Goal: Transaction & Acquisition: Purchase product/service

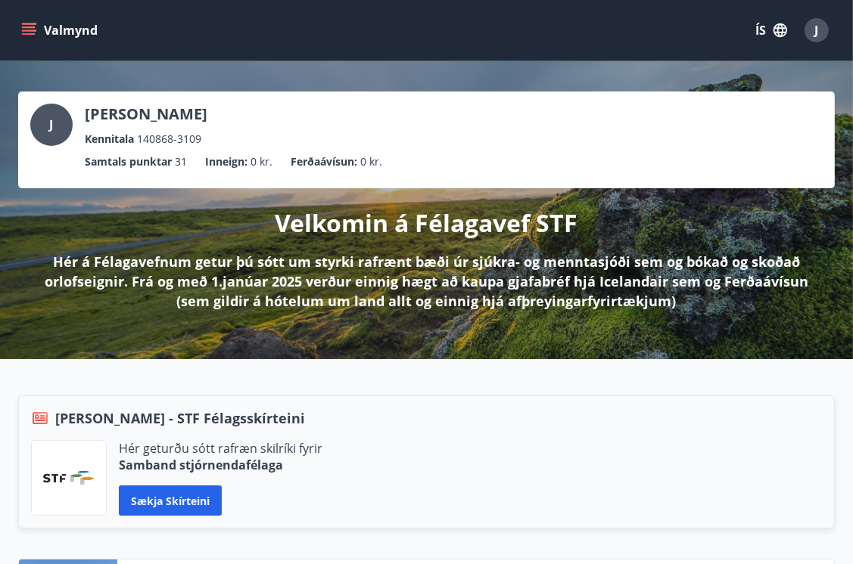
click at [26, 29] on icon "menu" at bounding box center [28, 30] width 15 height 15
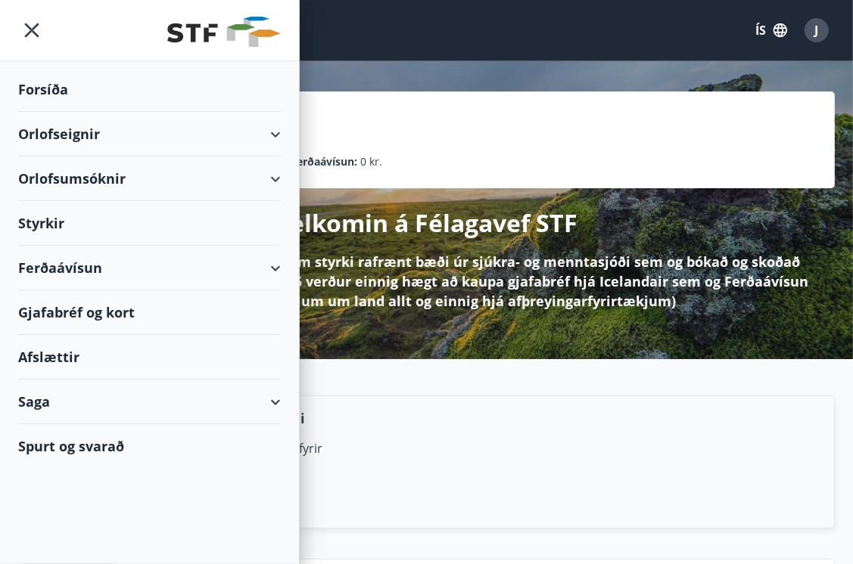
click at [90, 266] on div "Ferðaávísun" at bounding box center [149, 268] width 262 height 45
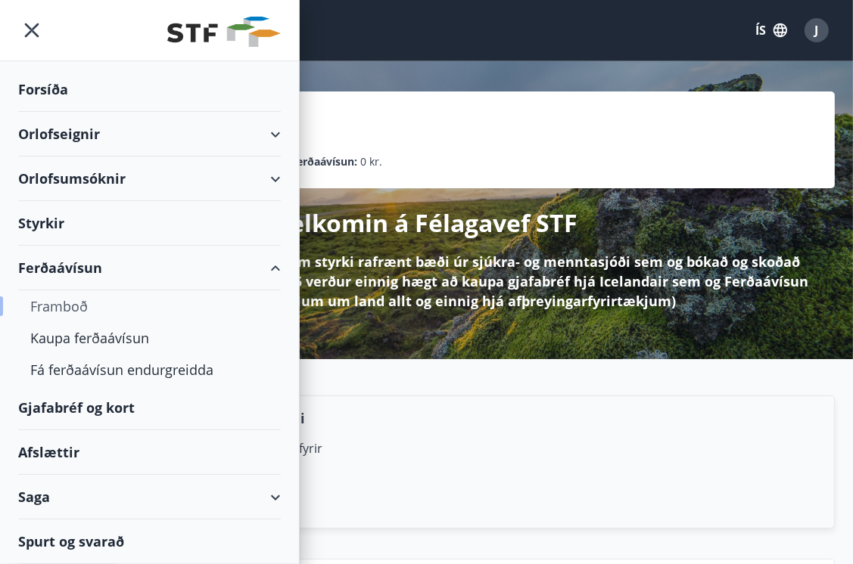
click at [79, 300] on div "Framboð" at bounding box center [149, 306] width 238 height 32
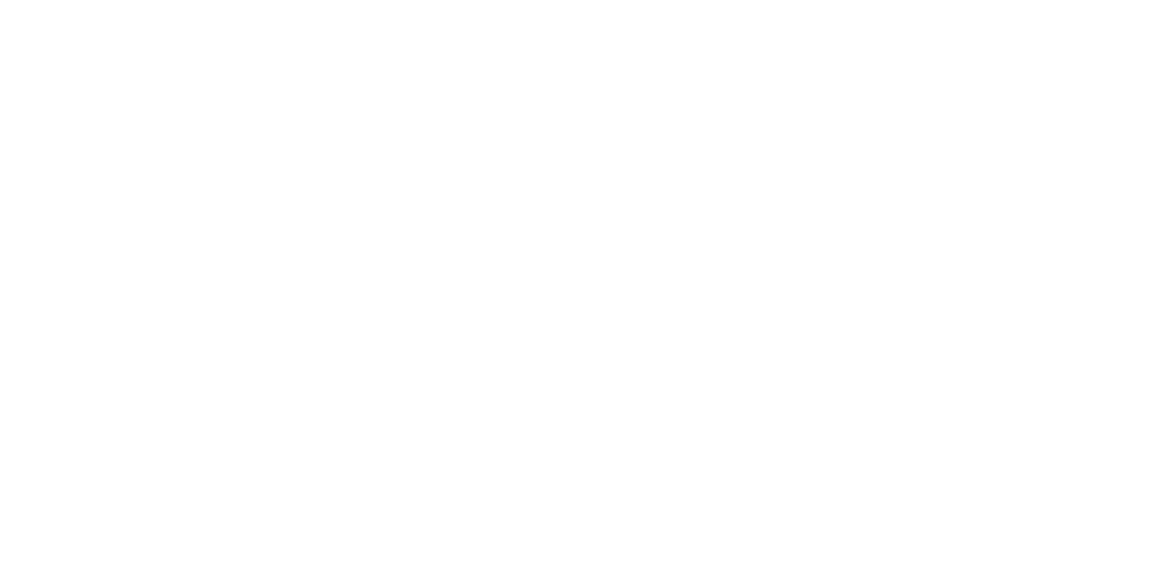
click at [594, 6] on html at bounding box center [578, 3] width 1156 height 6
click at [294, 6] on html at bounding box center [578, 3] width 1156 height 6
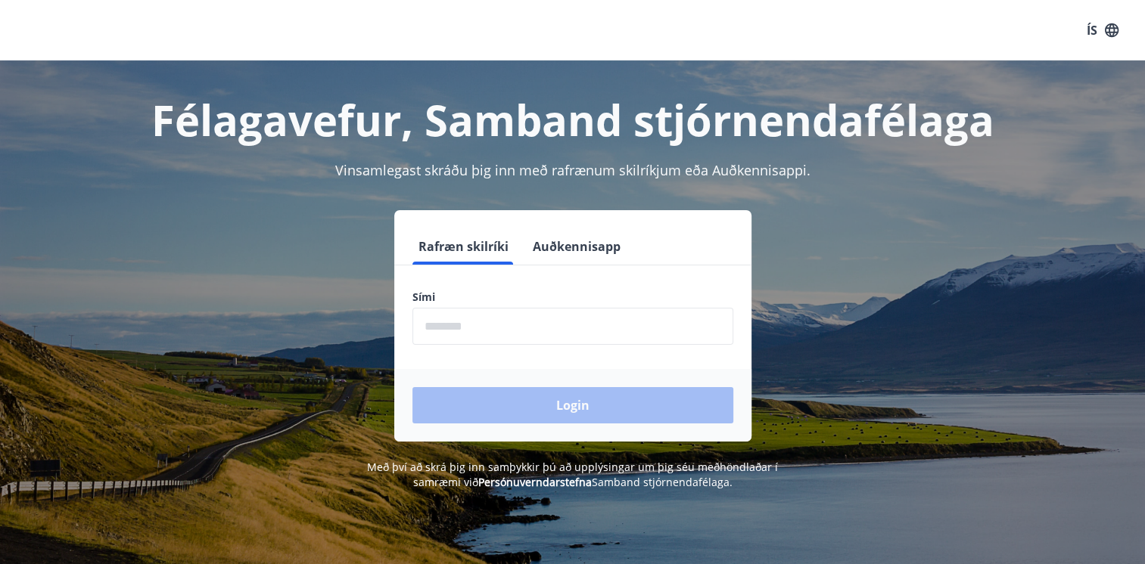
click at [470, 322] on input "phone" at bounding box center [572, 326] width 321 height 37
type input "********"
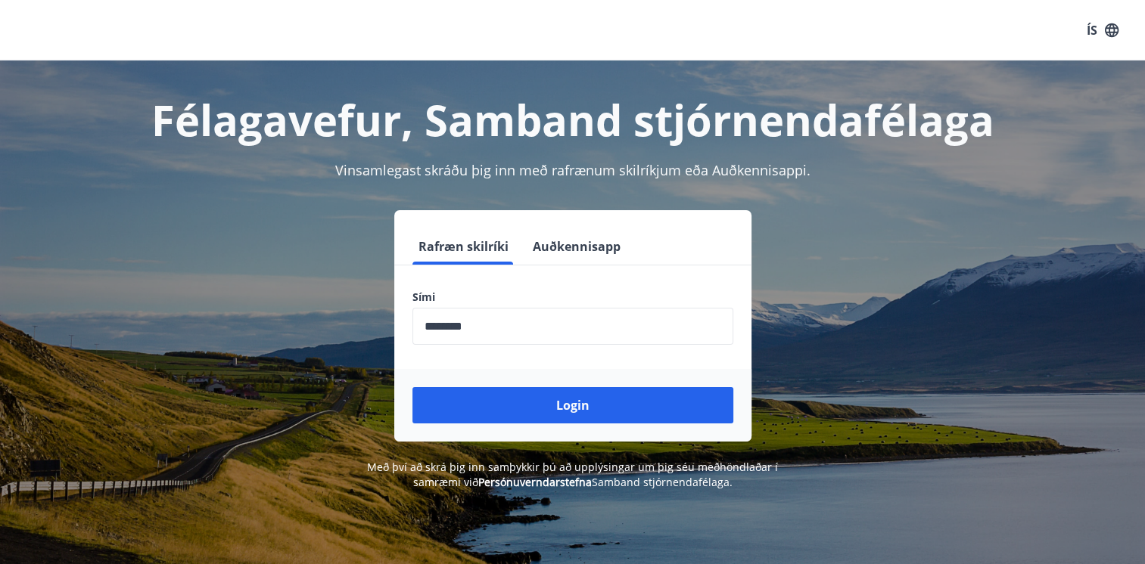
click at [490, 371] on div "Login" at bounding box center [572, 405] width 357 height 73
click at [491, 449] on div "Félagavefur, Samband stjórnendafélaga Vinsamlegast skráðu þig inn með rafrænum …" at bounding box center [572, 276] width 1089 height 430
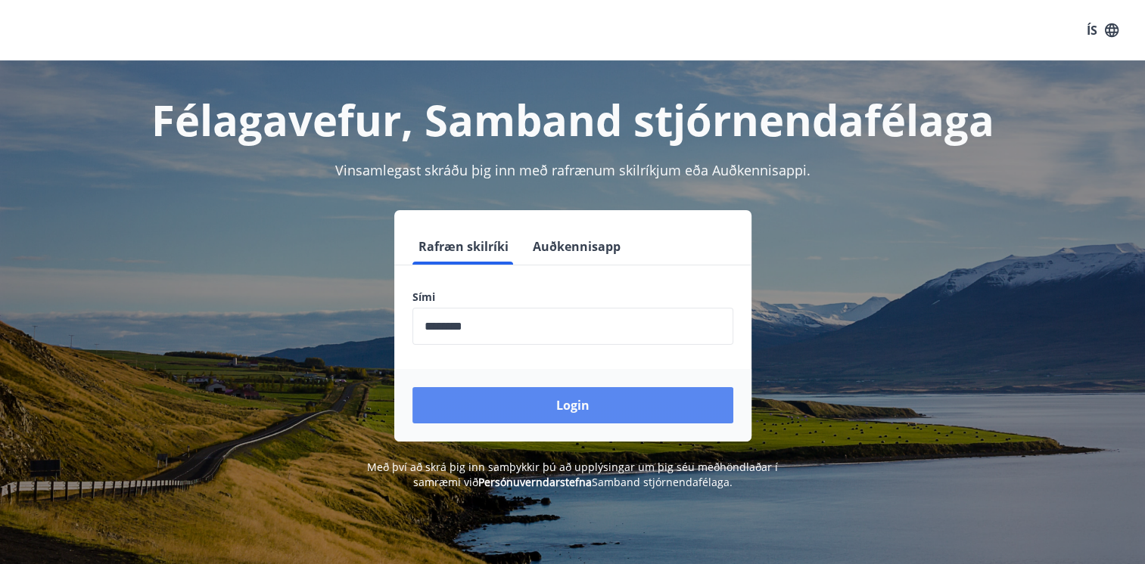
click at [571, 404] on button "Login" at bounding box center [572, 405] width 321 height 36
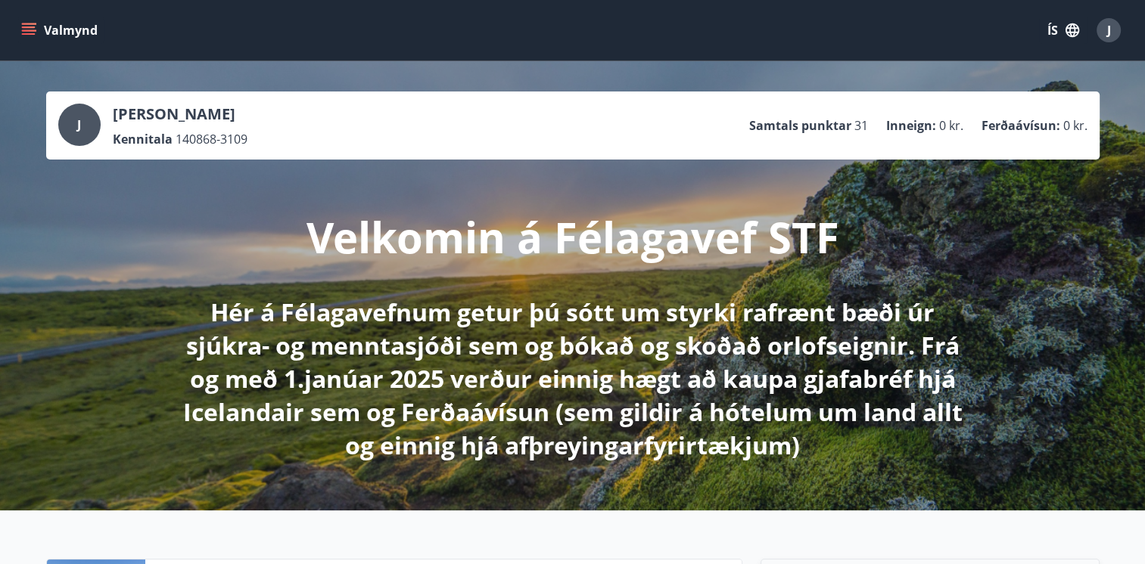
drag, startPoint x: 993, startPoint y: 295, endPoint x: 33, endPoint y: 33, distance: 995.2
click at [33, 33] on icon "menu" at bounding box center [28, 30] width 15 height 15
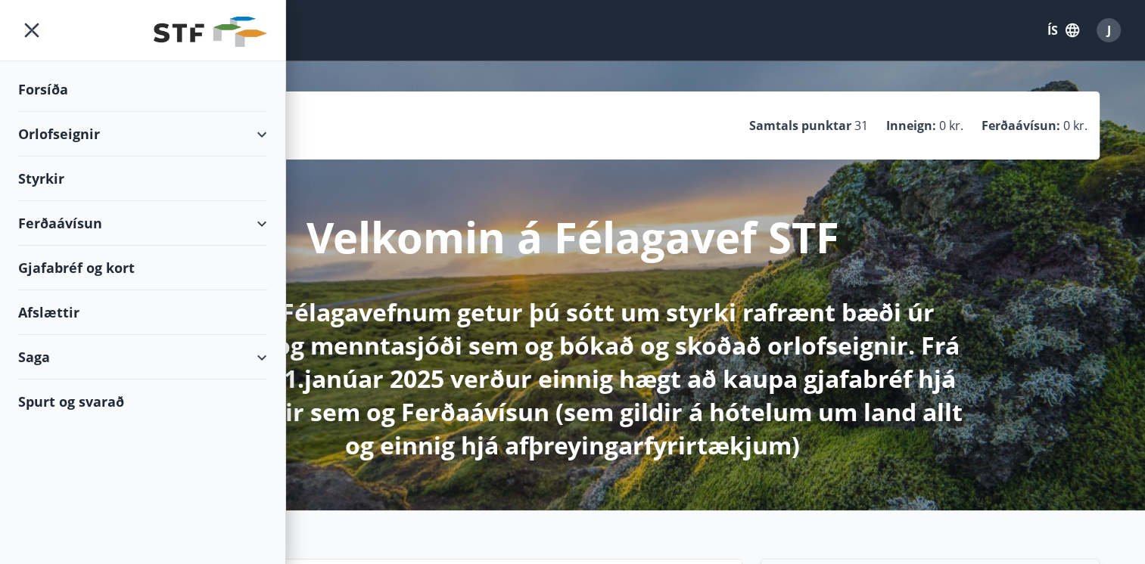
click at [269, 216] on icon at bounding box center [262, 224] width 18 height 18
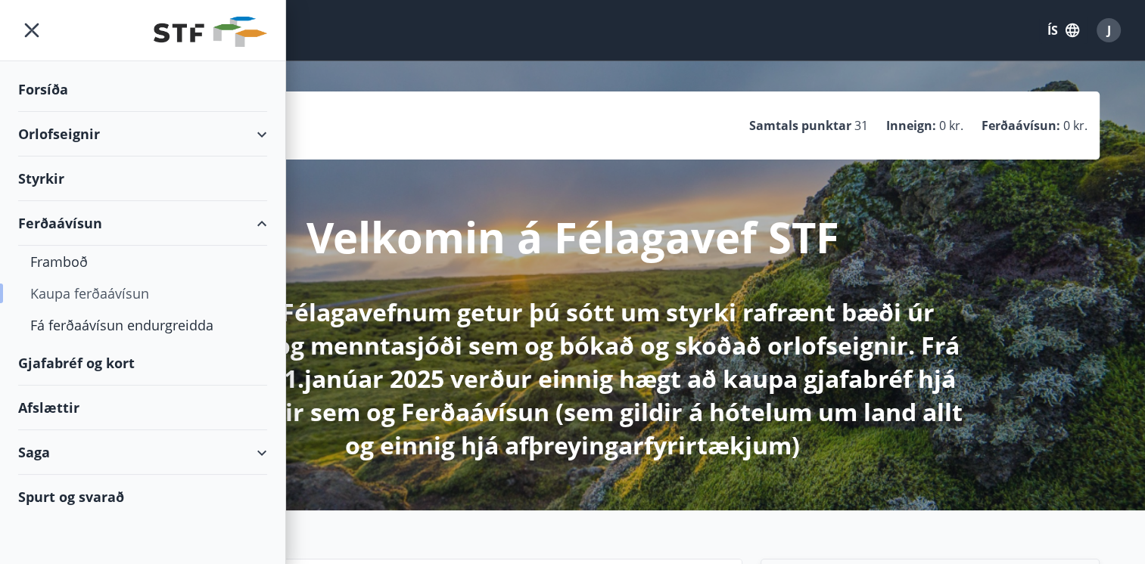
click at [94, 292] on div "Kaupa ferðaávísun" at bounding box center [142, 294] width 225 height 32
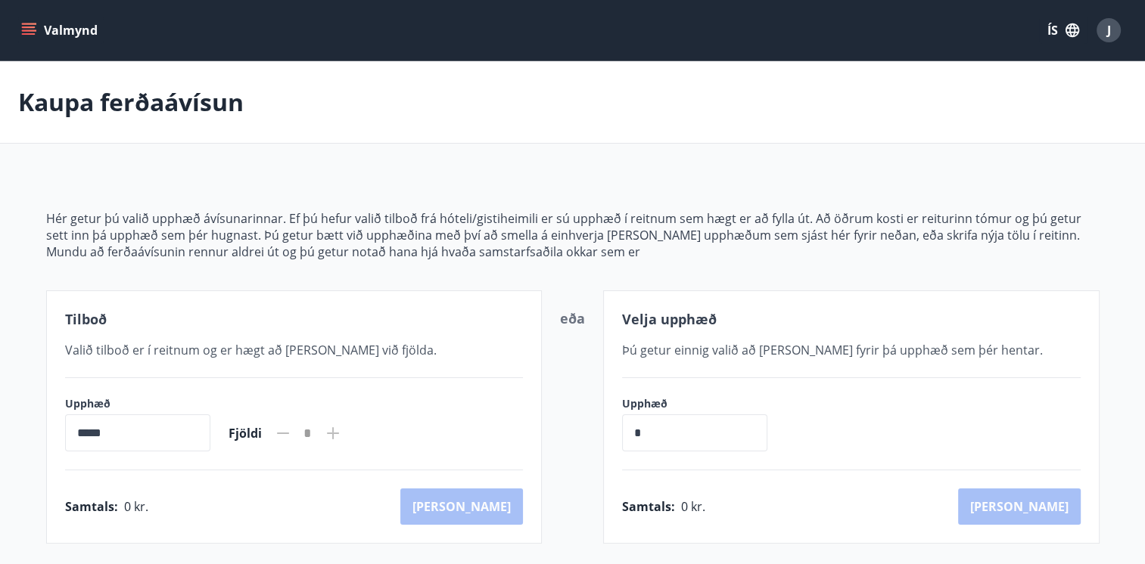
click at [645, 435] on input "*" at bounding box center [694, 433] width 145 height 37
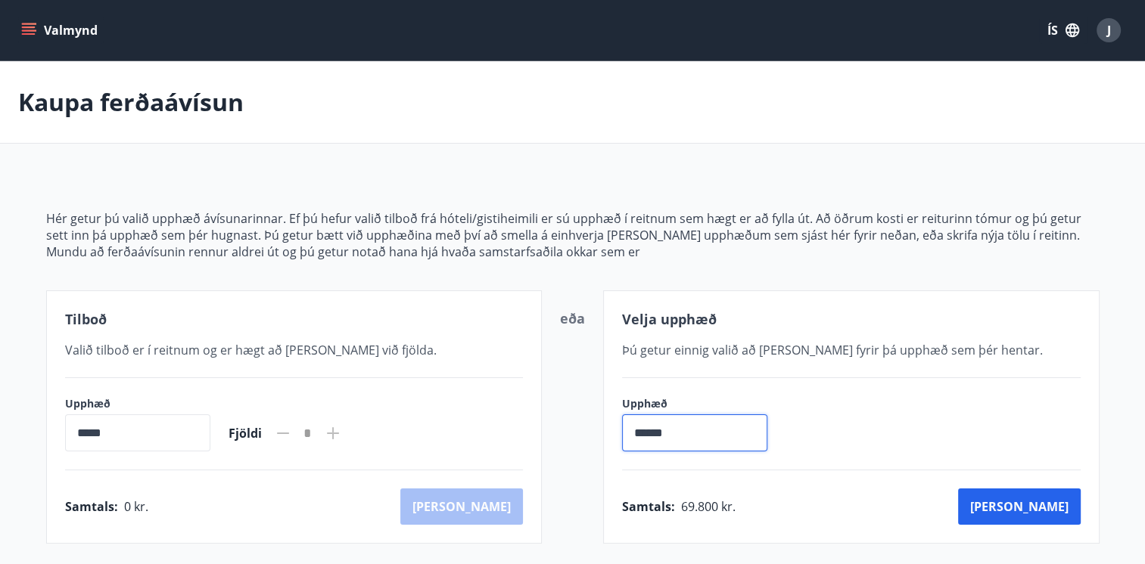
type input "******"
click at [873, 497] on div "Samtals : 69.800 kr. [GEOGRAPHIC_DATA]" at bounding box center [851, 507] width 458 height 36
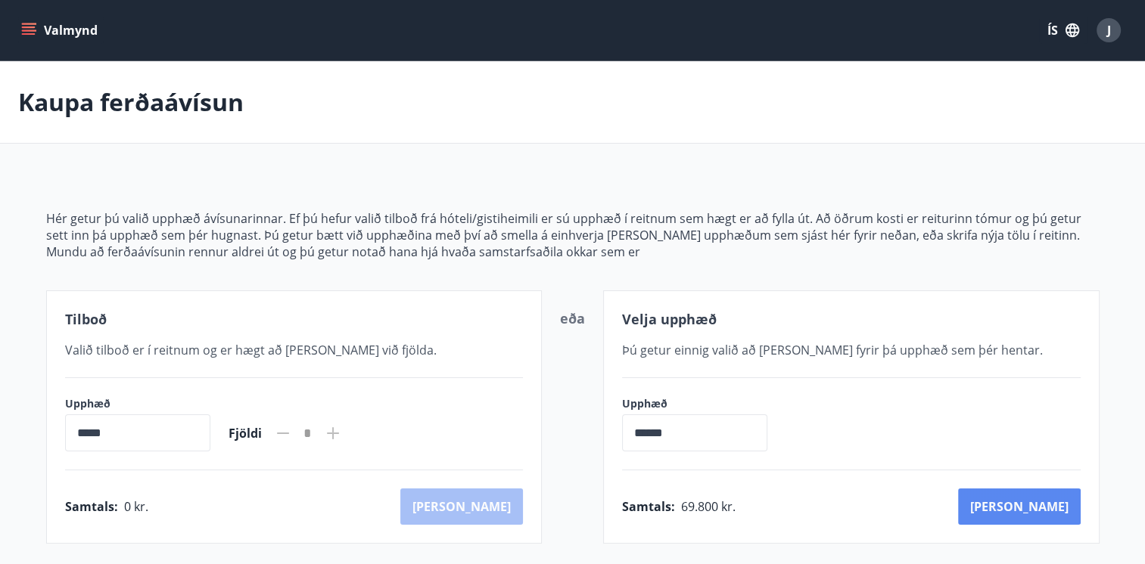
click at [1039, 507] on button "[PERSON_NAME]" at bounding box center [1019, 507] width 123 height 36
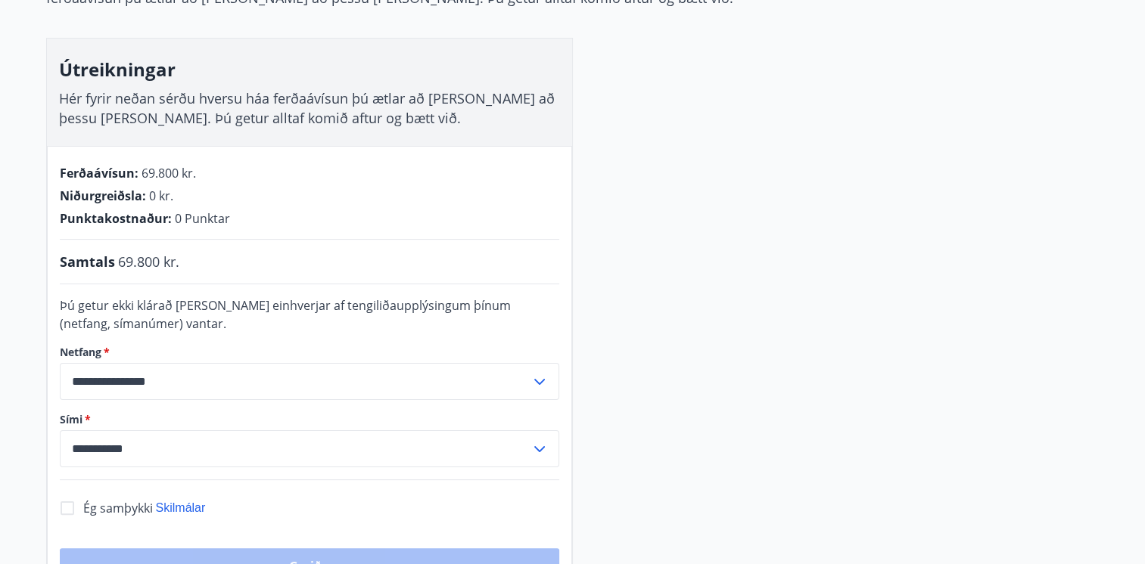
scroll to position [227, 0]
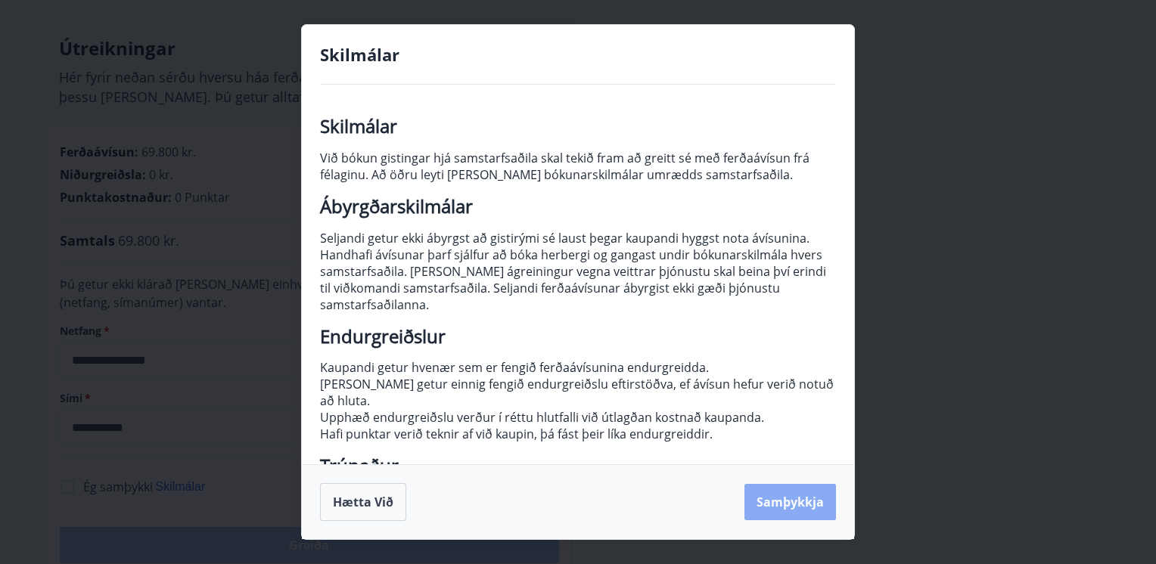
click at [767, 495] on button "Samþykkja" at bounding box center [790, 502] width 92 height 36
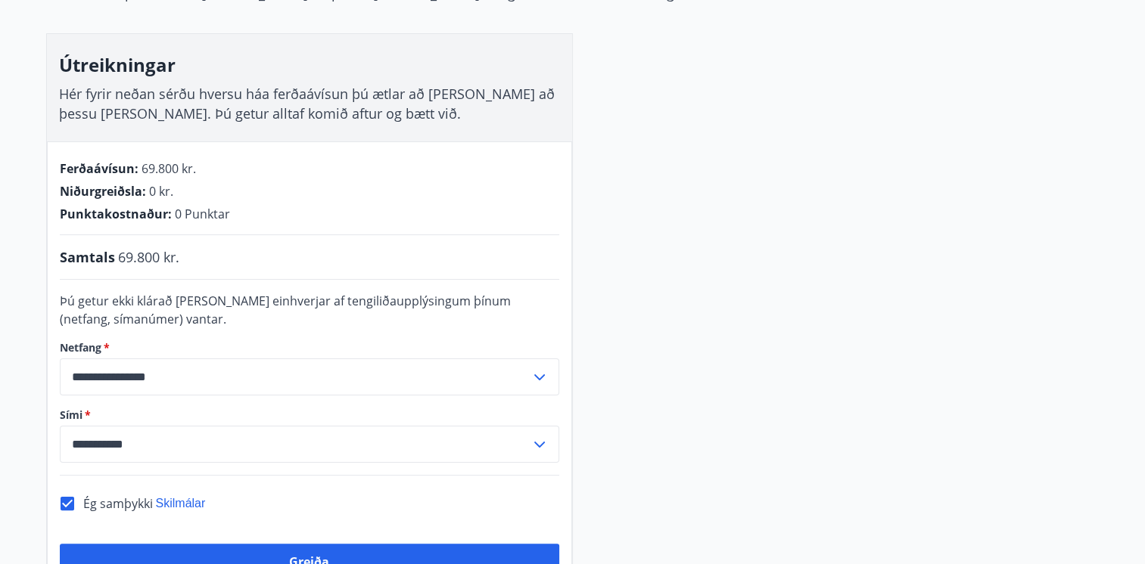
scroll to position [0, 0]
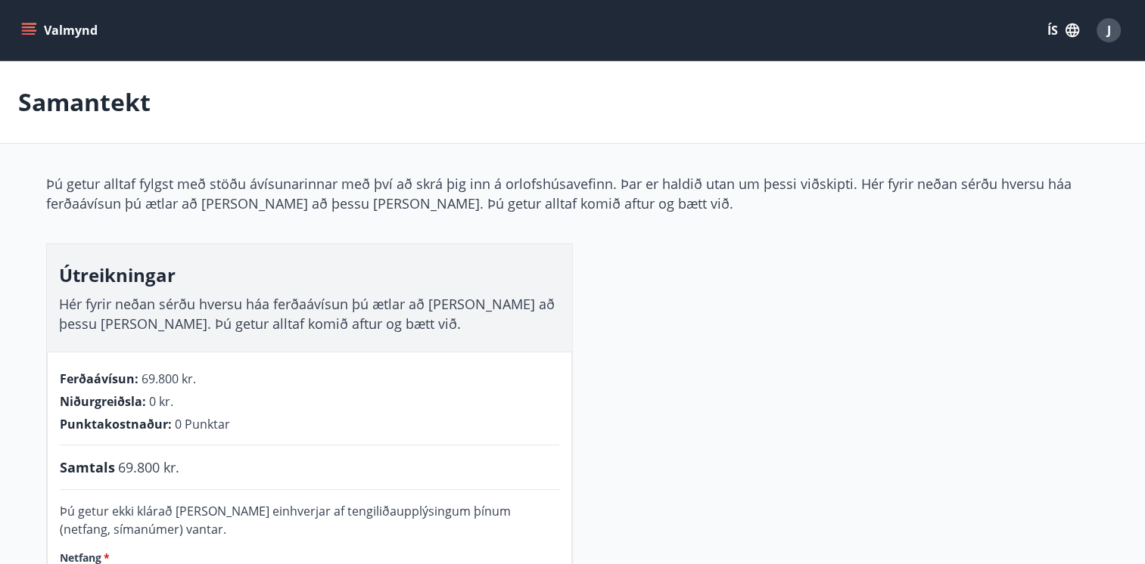
click at [30, 26] on icon "menu" at bounding box center [29, 27] width 14 height 2
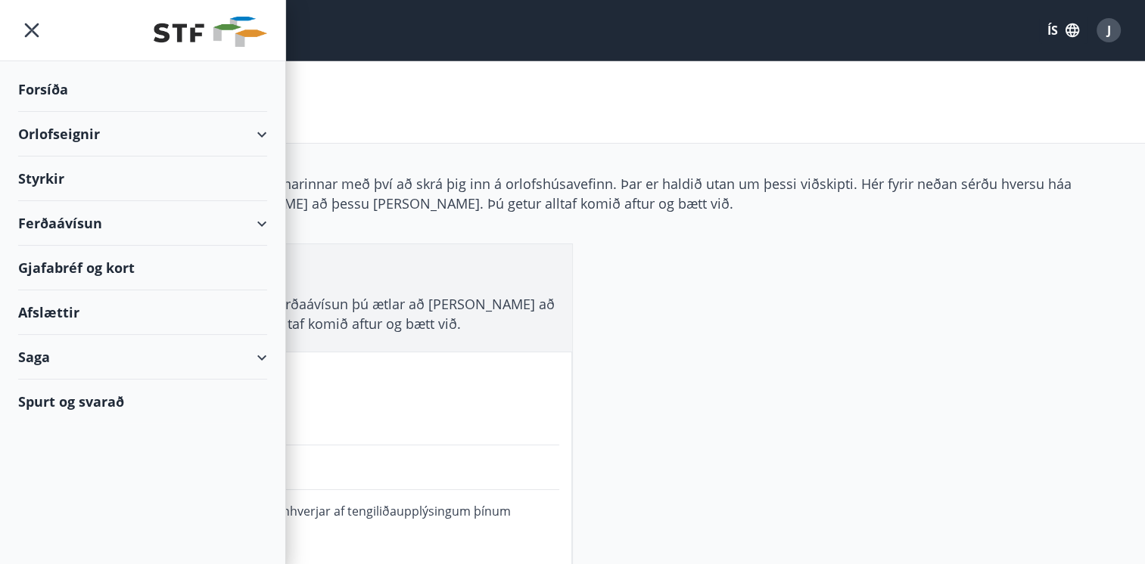
click at [262, 356] on div "Saga" at bounding box center [142, 357] width 249 height 45
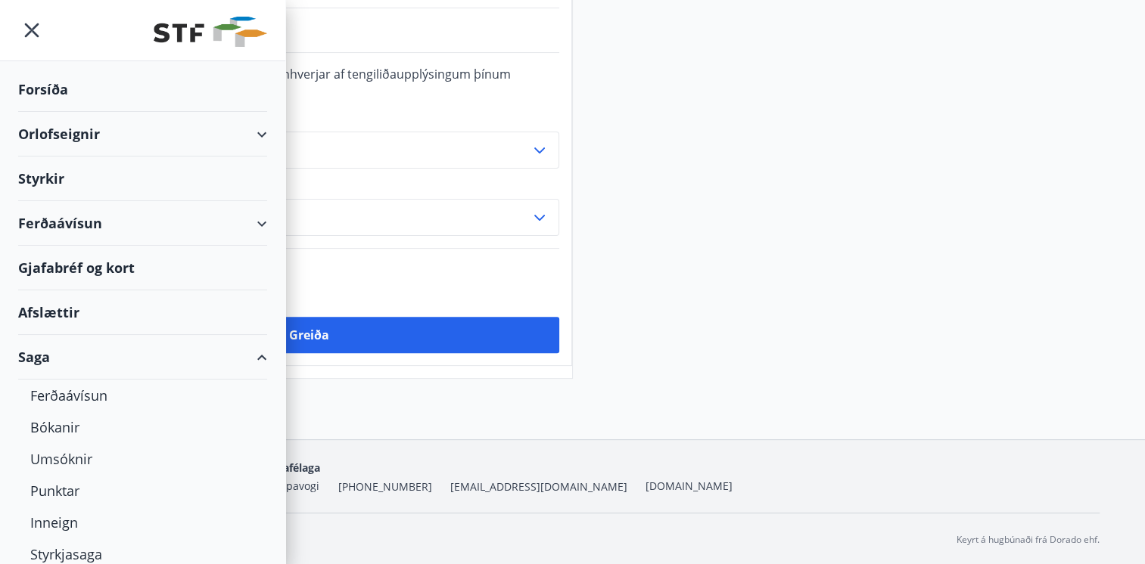
click at [72, 304] on div "Afslættir" at bounding box center [142, 312] width 249 height 45
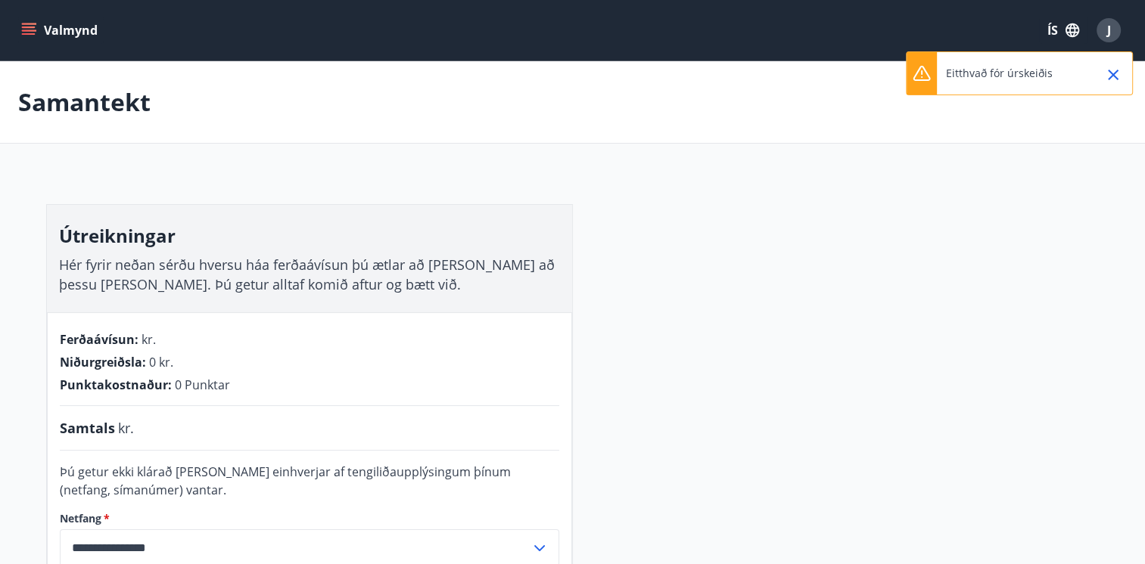
click at [27, 26] on icon "menu" at bounding box center [28, 30] width 15 height 15
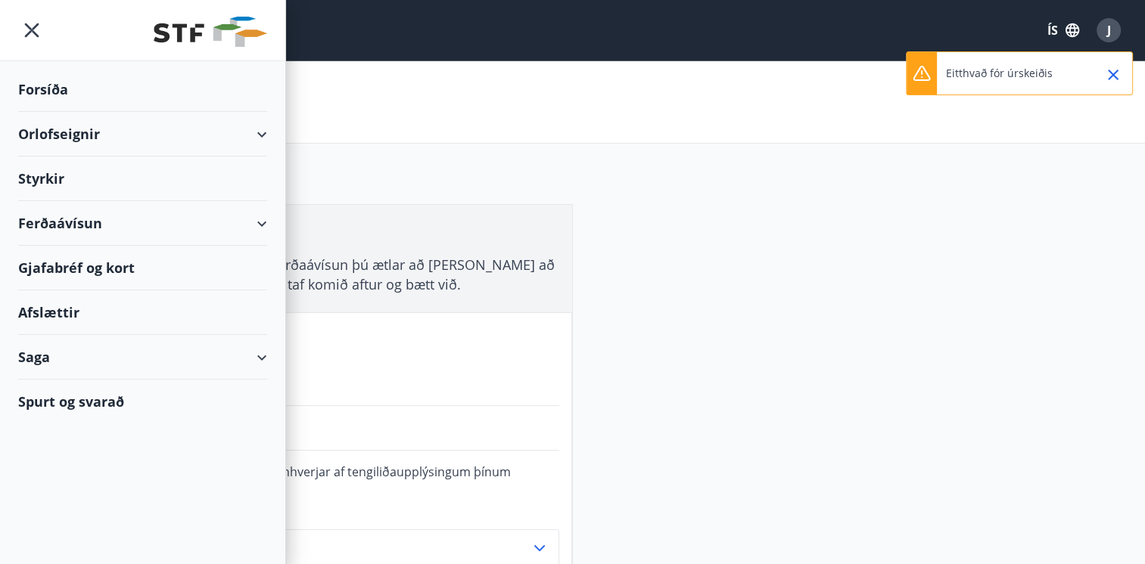
click at [263, 126] on div "Orlofseignir" at bounding box center [142, 134] width 249 height 45
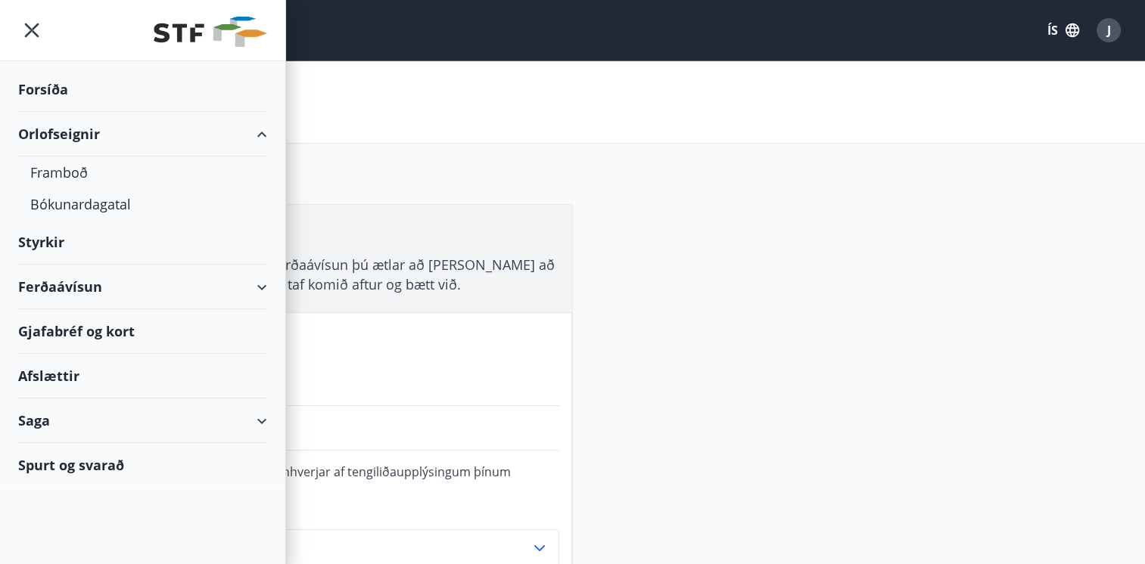
click at [262, 280] on div "Ferðaávísun" at bounding box center [142, 287] width 249 height 45
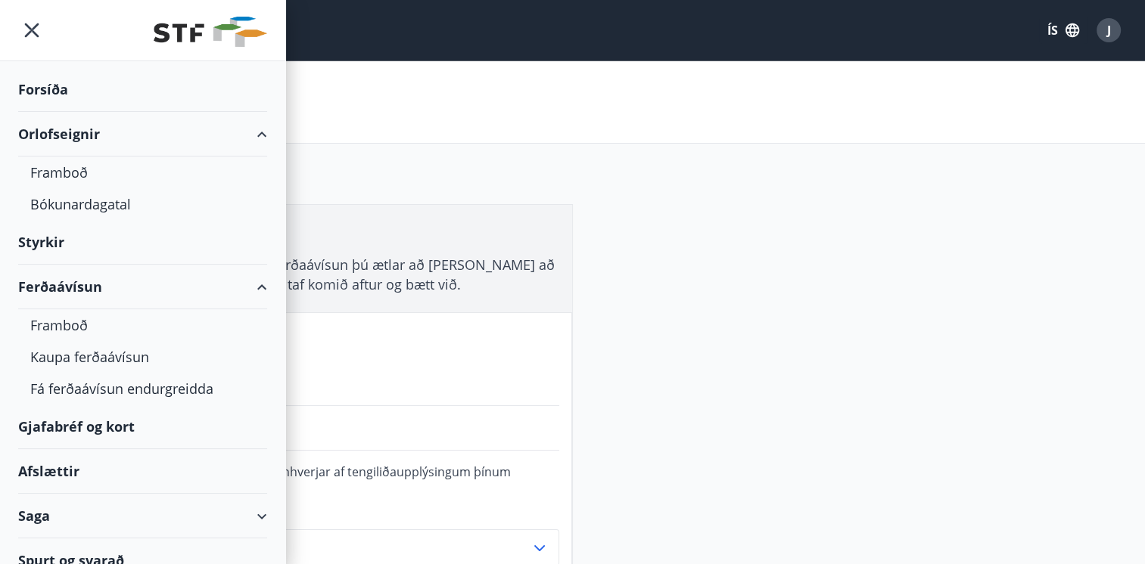
click at [36, 33] on icon "menu" at bounding box center [31, 30] width 27 height 27
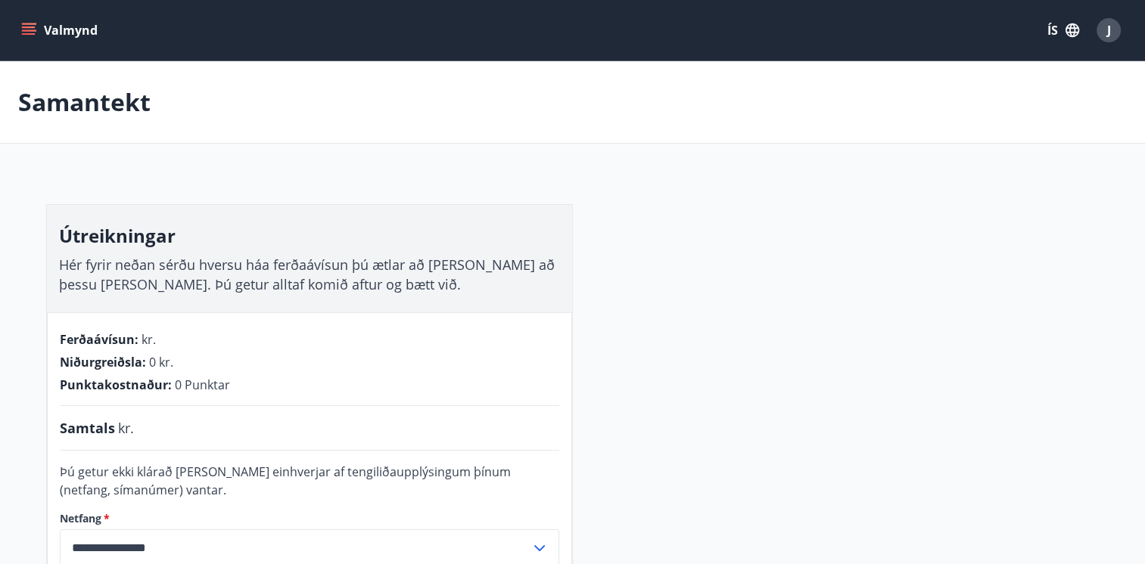
click at [1107, 28] on span "J" at bounding box center [1109, 30] width 4 height 17
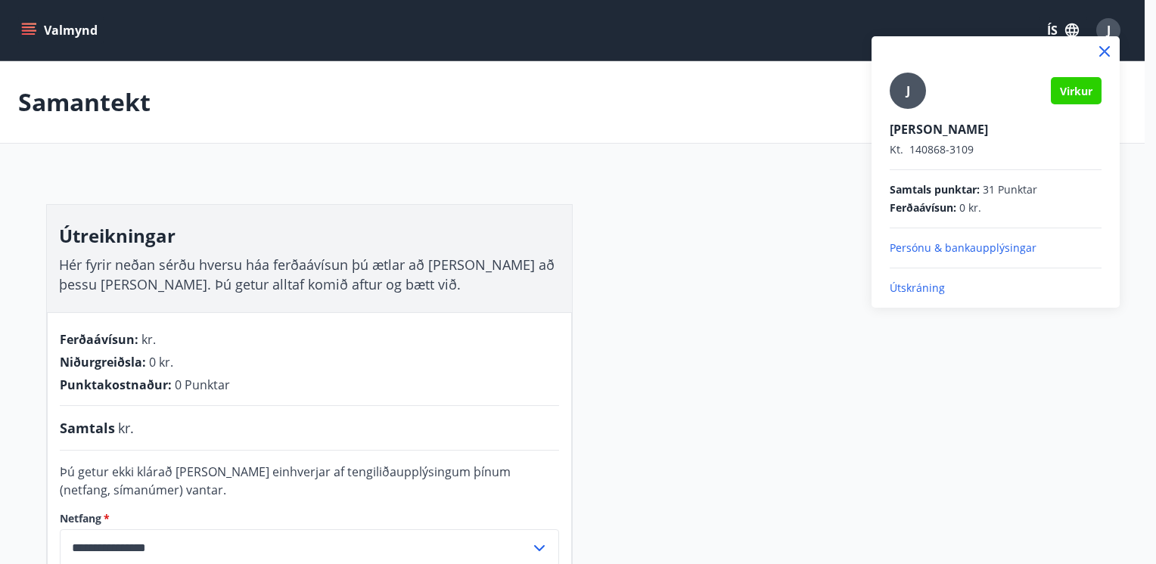
click at [939, 246] on p "Persónu & bankaupplýsingar" at bounding box center [996, 248] width 212 height 15
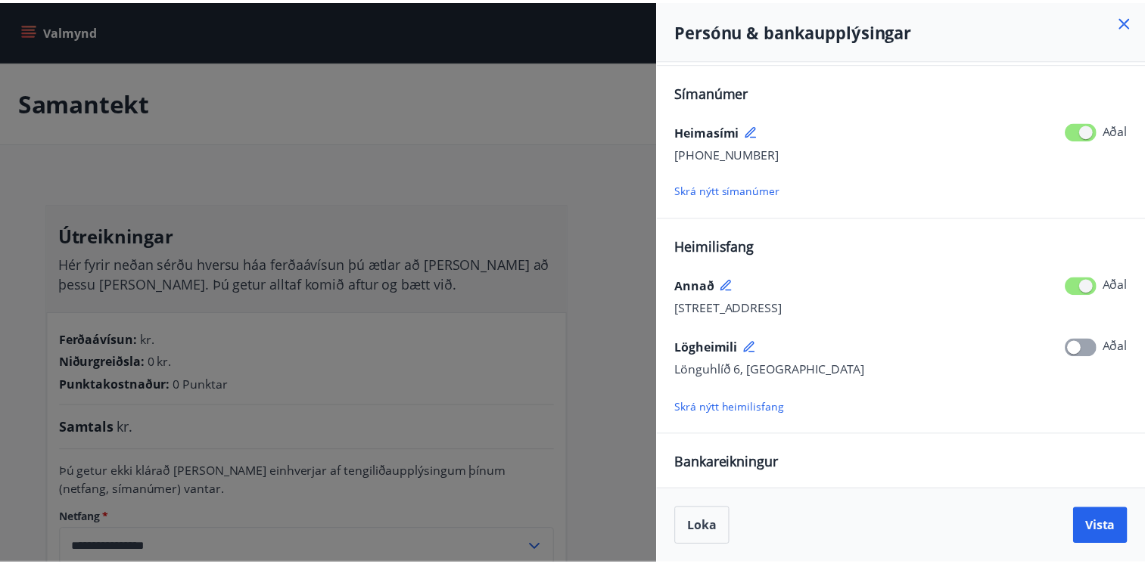
scroll to position [210, 0]
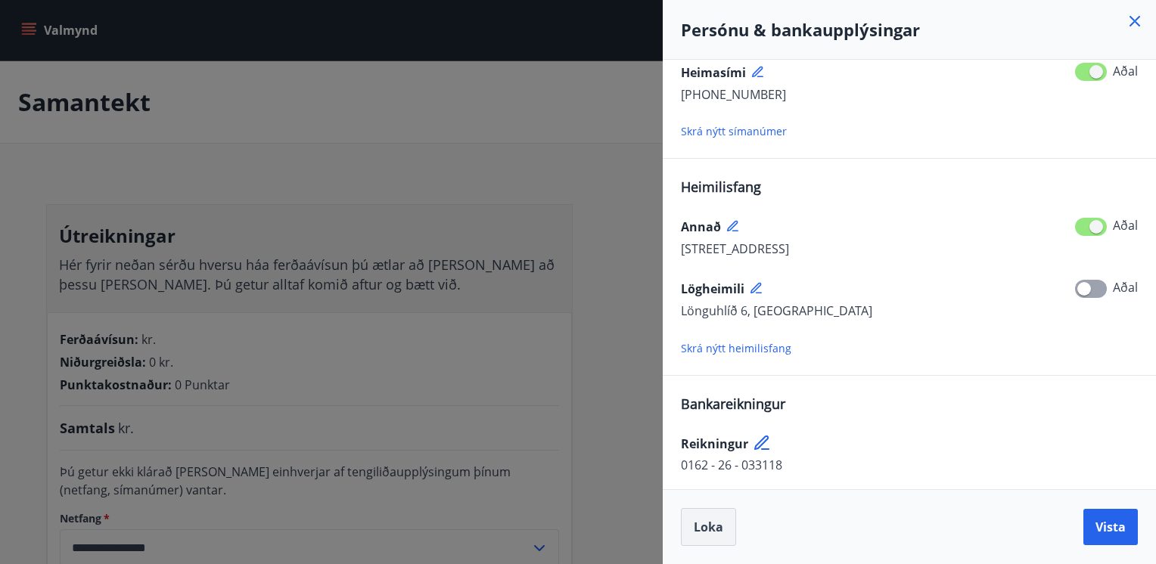
click at [708, 522] on span "Loka" at bounding box center [709, 527] width 30 height 17
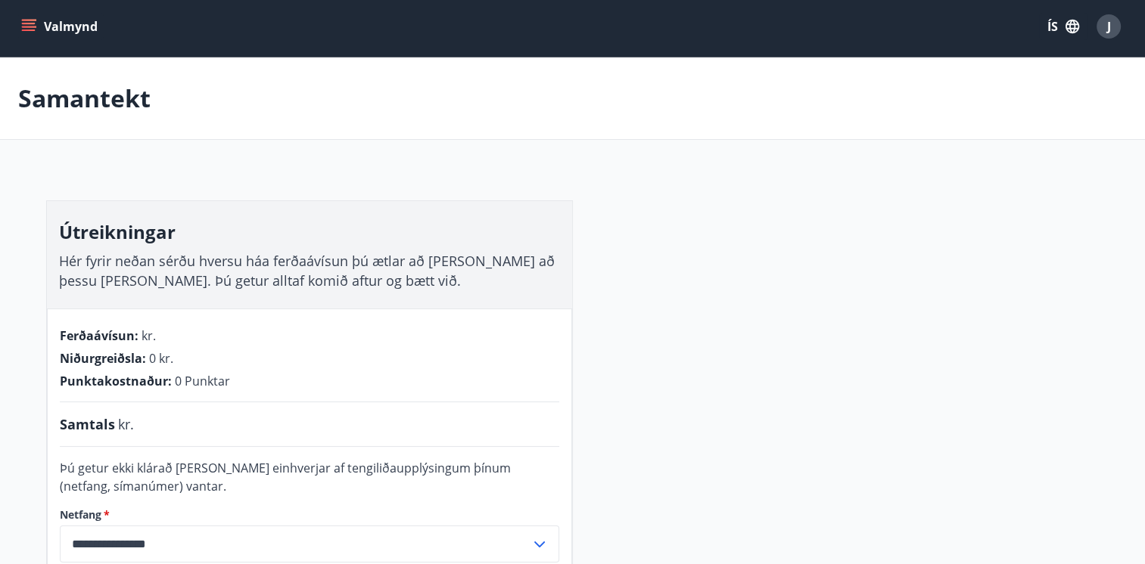
scroll to position [0, 0]
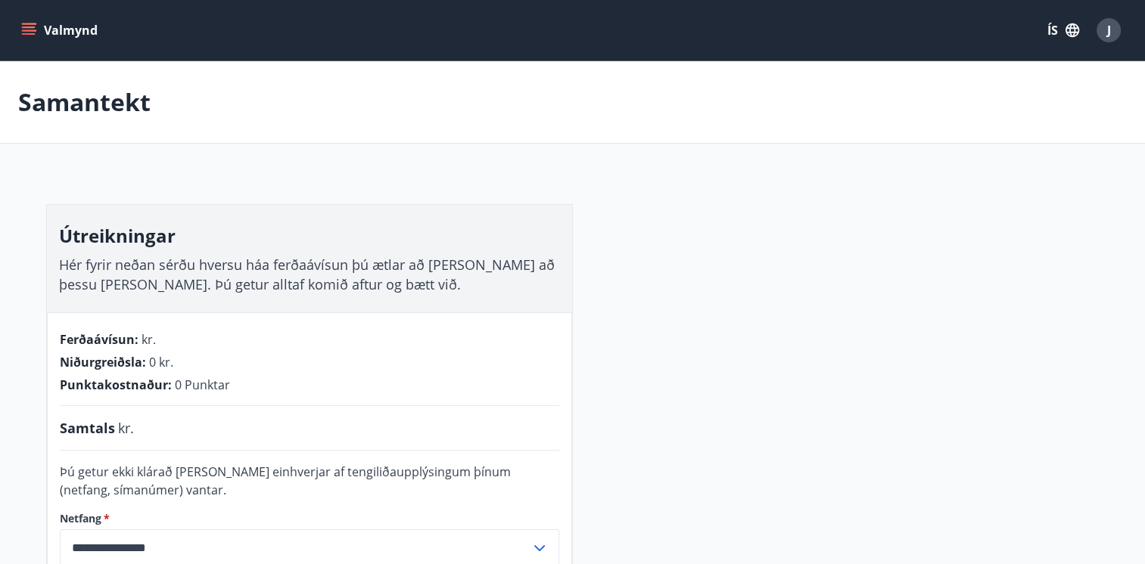
click at [26, 23] on icon "menu" at bounding box center [30, 24] width 17 height 2
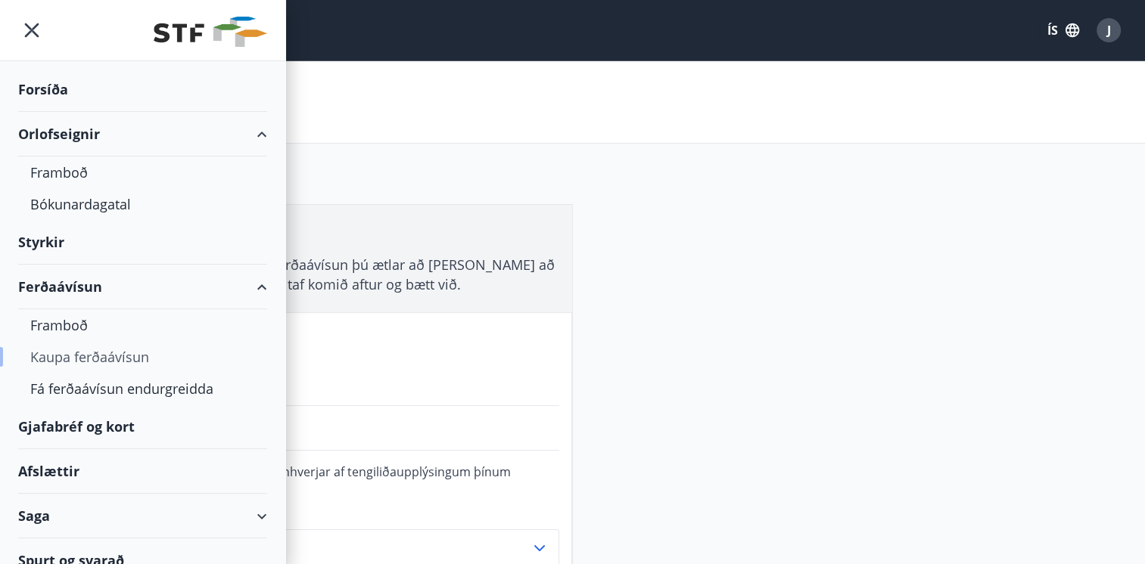
click at [98, 359] on div "Kaupa ferðaávísun" at bounding box center [142, 357] width 225 height 32
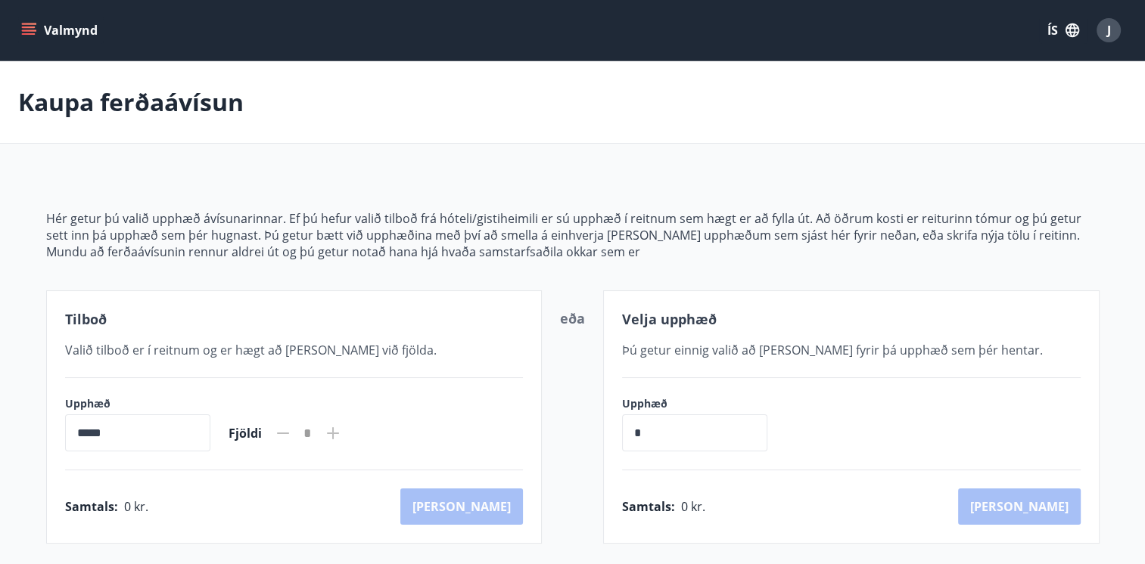
click at [142, 432] on input "*****" at bounding box center [137, 433] width 145 height 37
click at [77, 434] on input "*****" at bounding box center [137, 433] width 145 height 37
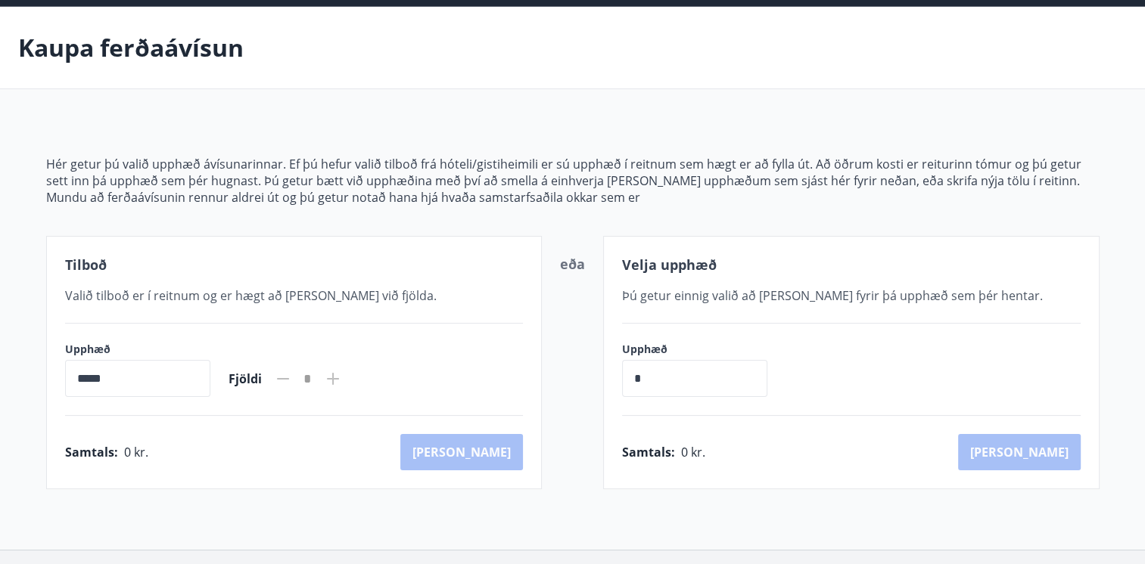
scroll to position [14, 0]
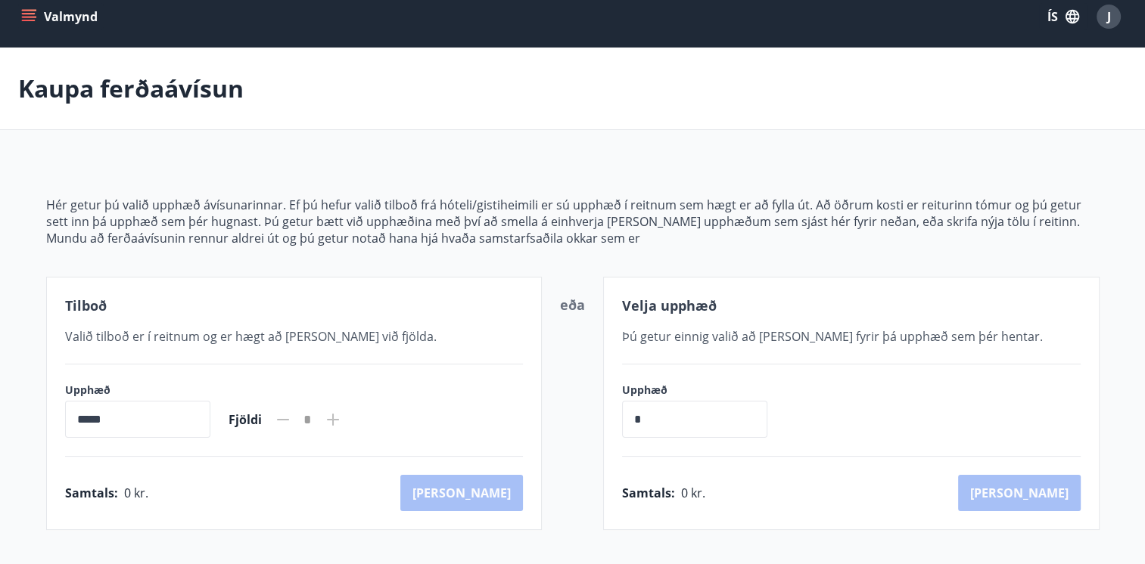
click at [132, 430] on input "*****" at bounding box center [137, 419] width 145 height 37
click at [261, 424] on span "Fjöldi" at bounding box center [244, 420] width 33 height 17
drag, startPoint x: 311, startPoint y: 418, endPoint x: 381, endPoint y: 410, distance: 70.8
click at [312, 418] on div "*" at bounding box center [308, 420] width 68 height 26
drag, startPoint x: 381, startPoint y: 410, endPoint x: 315, endPoint y: 415, distance: 66.8
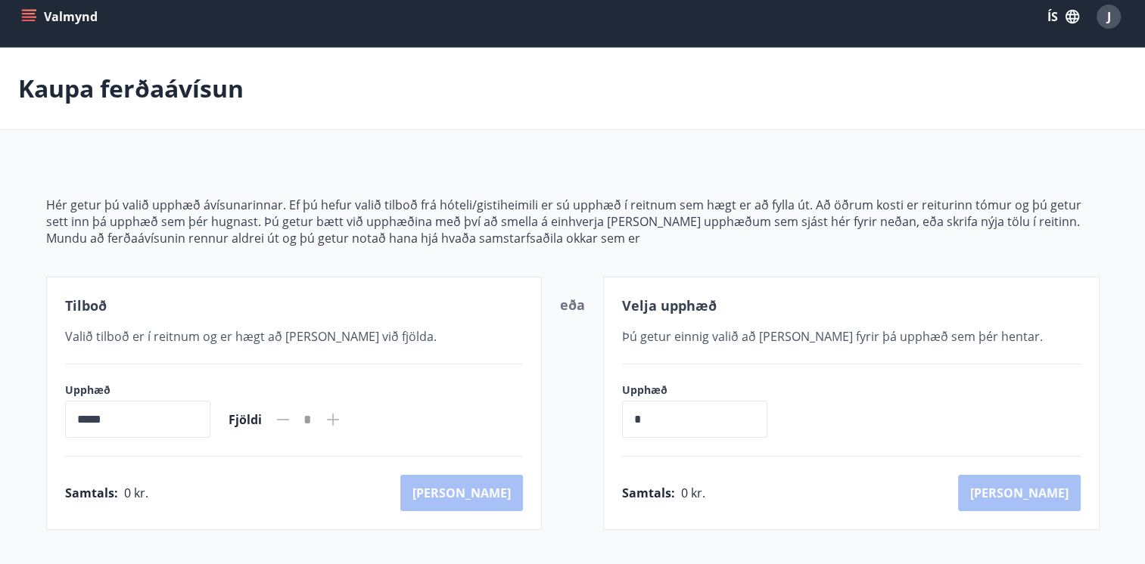
click at [315, 415] on div "Upphæð ***** ​ Fjöldi *" at bounding box center [294, 410] width 458 height 55
drag, startPoint x: 315, startPoint y: 415, endPoint x: 215, endPoint y: 478, distance: 118.0
click at [215, 478] on div "Samtals : 0 kr. [GEOGRAPHIC_DATA]" at bounding box center [294, 493] width 458 height 36
click at [664, 411] on input "*" at bounding box center [694, 419] width 145 height 37
drag, startPoint x: 17, startPoint y: 101, endPoint x: 0, endPoint y: 76, distance: 30.0
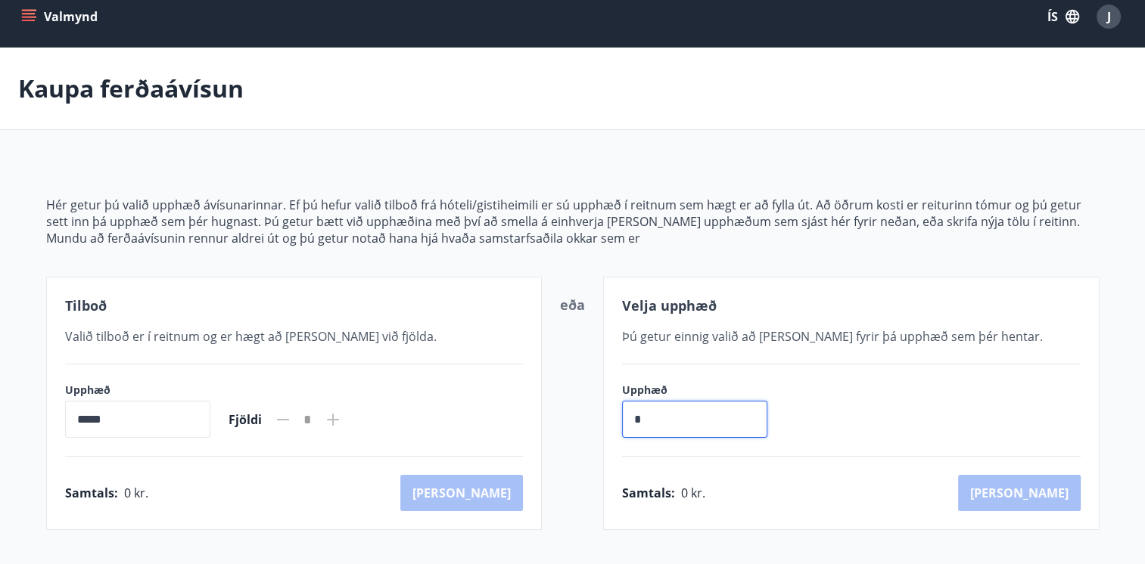
click at [15, 101] on div "Kaupa ferðaávísun" at bounding box center [572, 89] width 1145 height 82
